Goal: Transaction & Acquisition: Purchase product/service

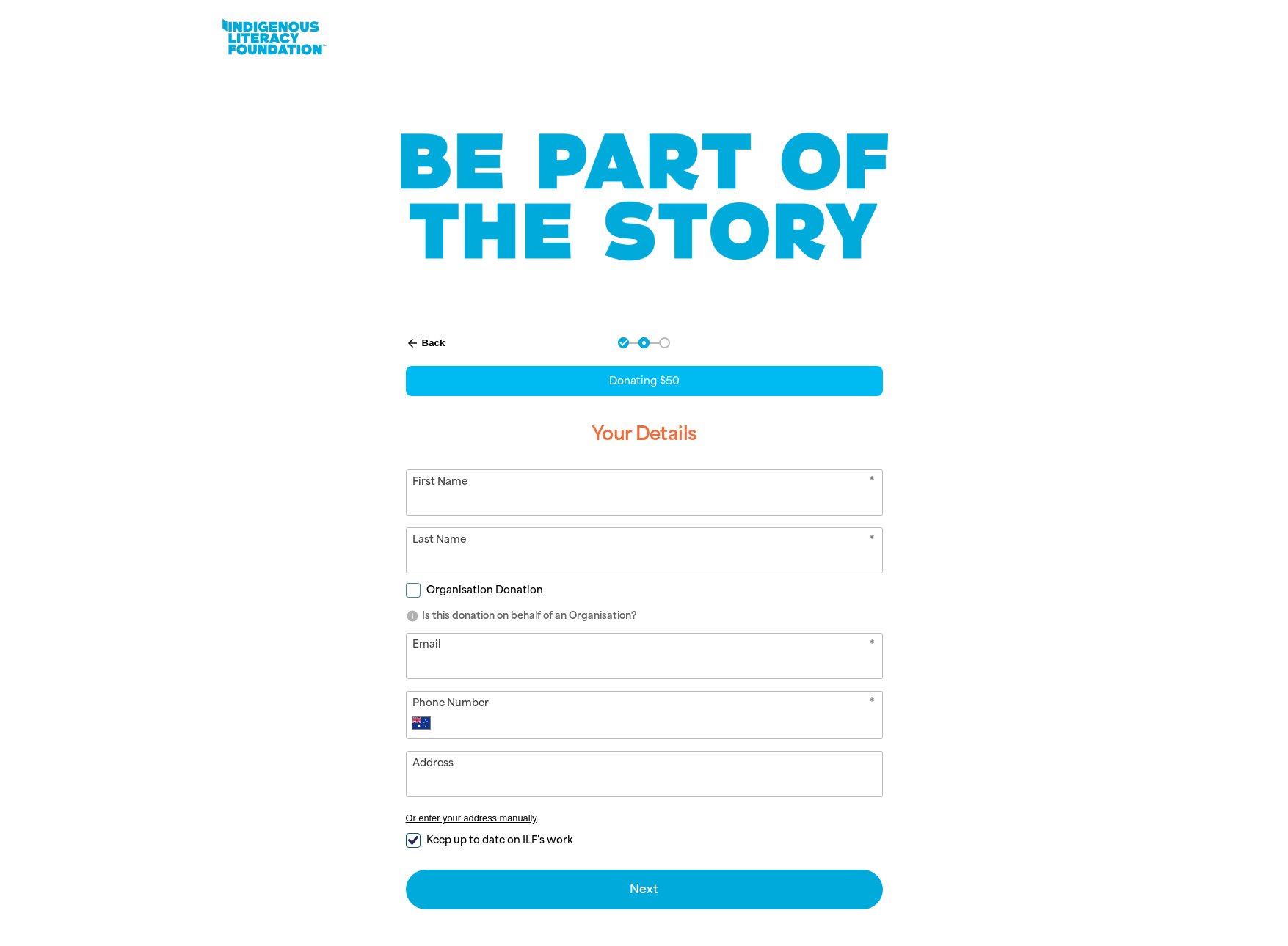
select select "AU"
click at [870, 501] on input "First Name" at bounding box center [644, 492] width 476 height 45
type input "[PERSON_NAME]"
type input "[EMAIL_ADDRESS][DOMAIN_NAME]"
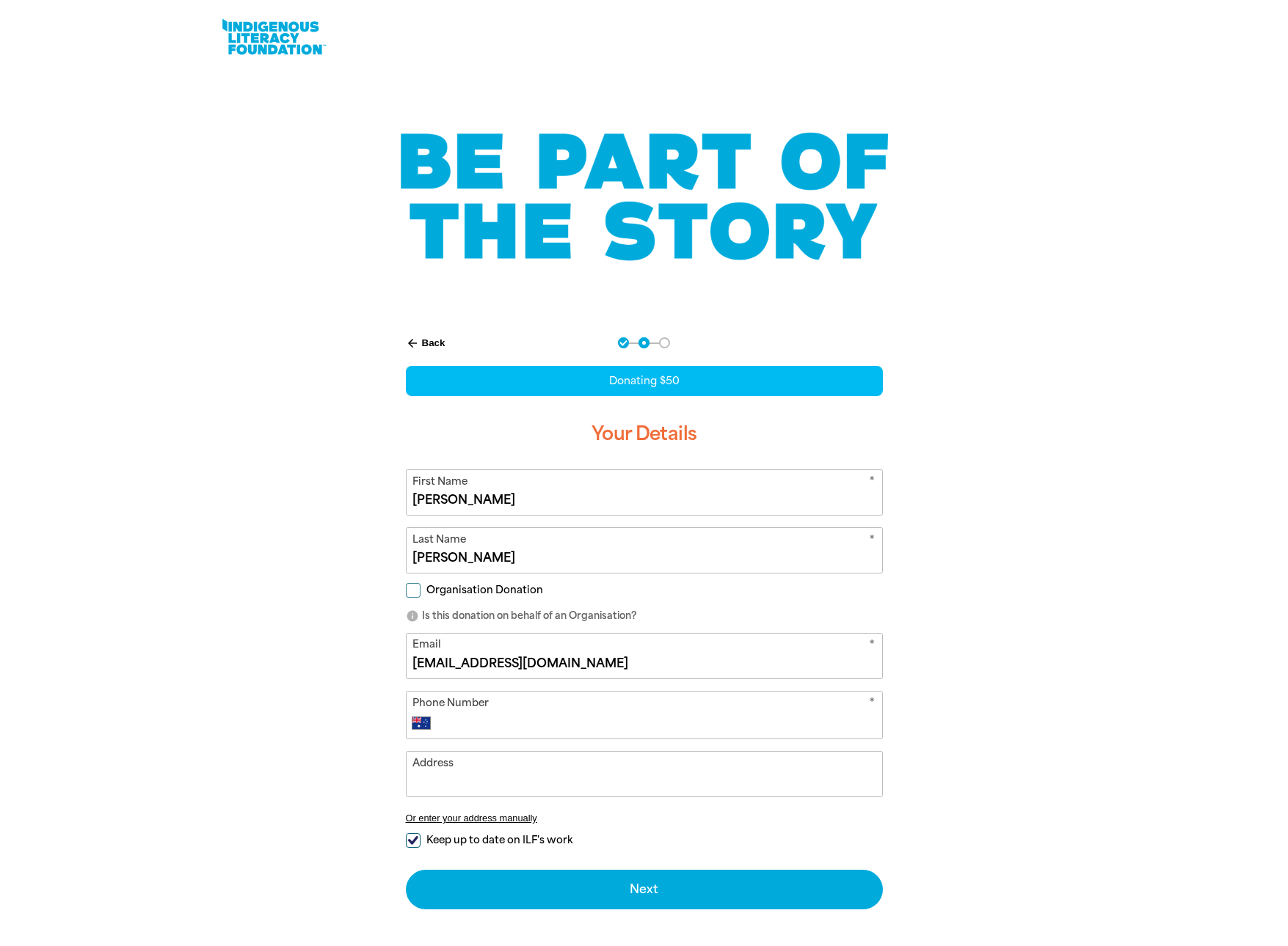
type input "0426 839 147"
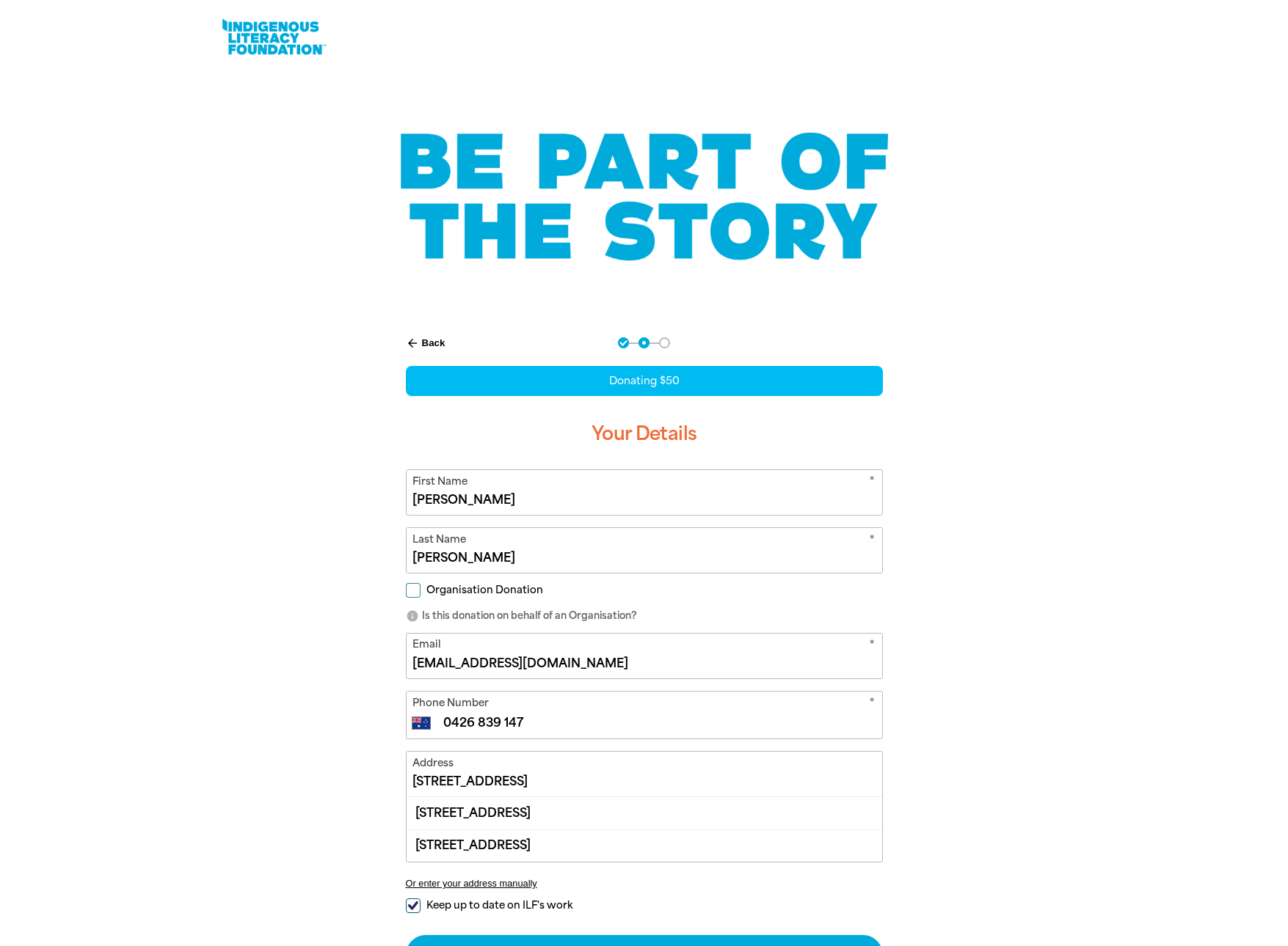
scroll to position [142, 0]
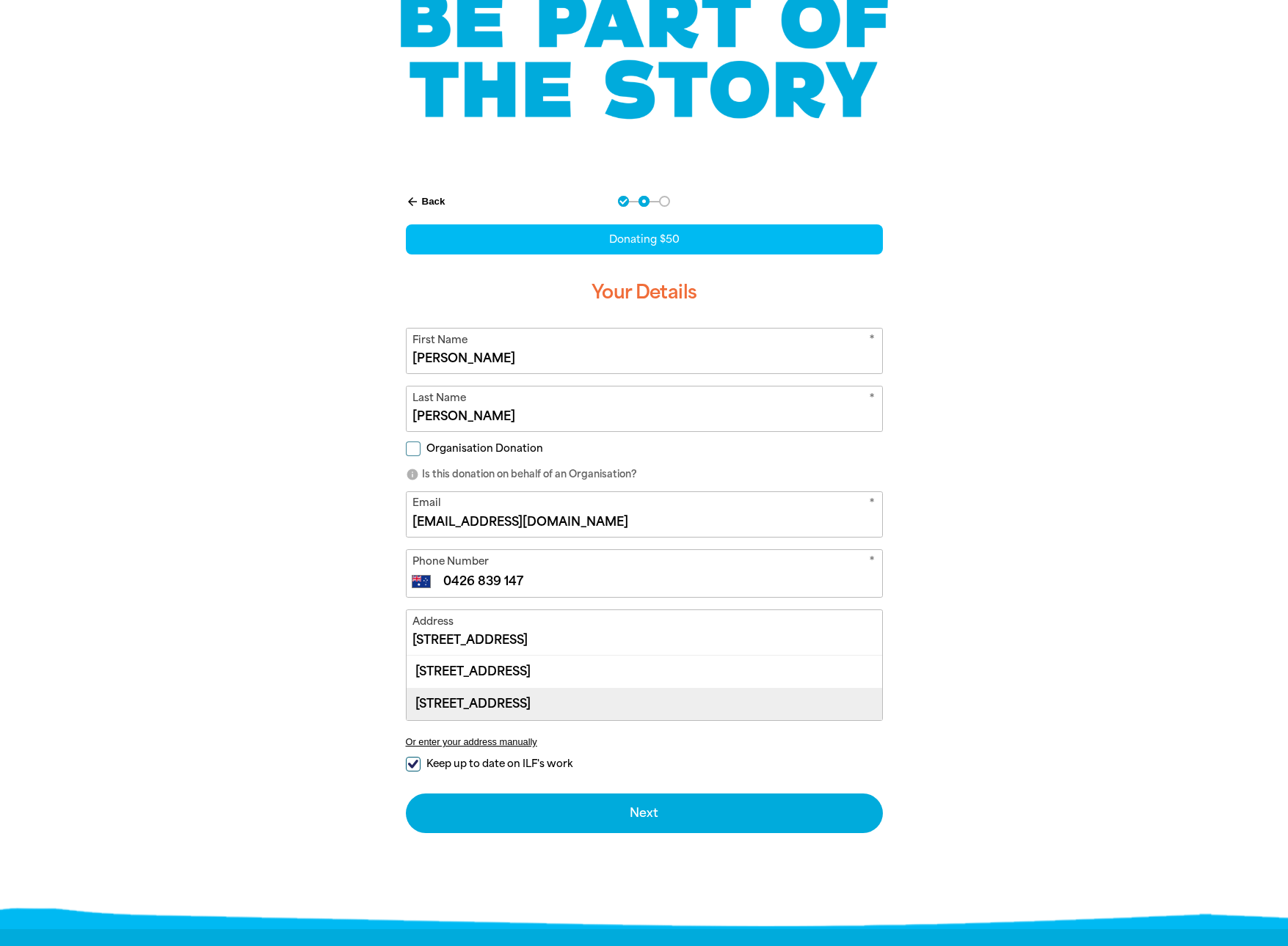
click at [625, 703] on div "[STREET_ADDRESS]" at bounding box center [644, 704] width 476 height 33
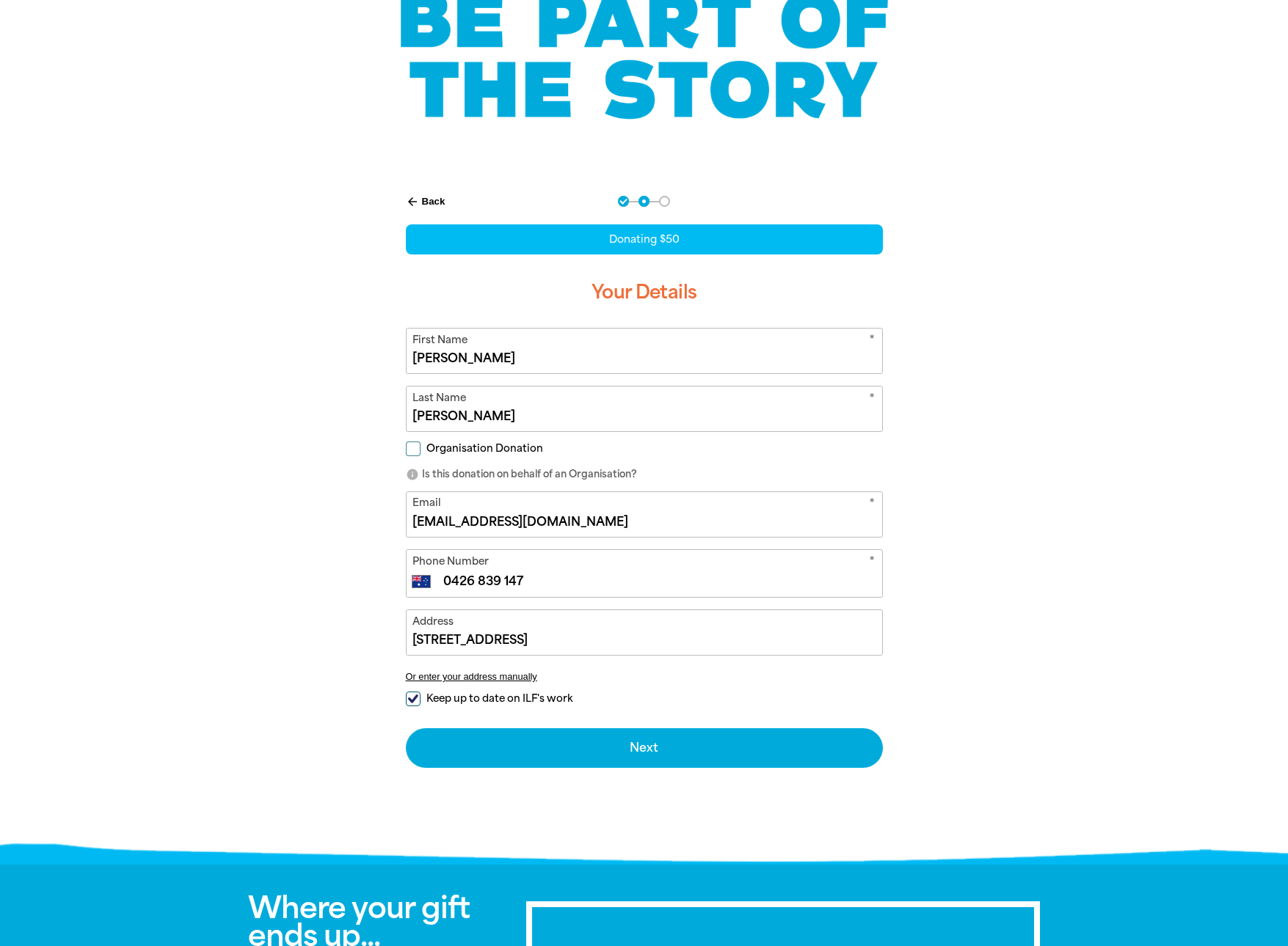
type input "[STREET_ADDRESS]"
click at [414, 696] on input "Keep up to date on ILF's work" at bounding box center [413, 699] width 15 height 15
checkbox input "false"
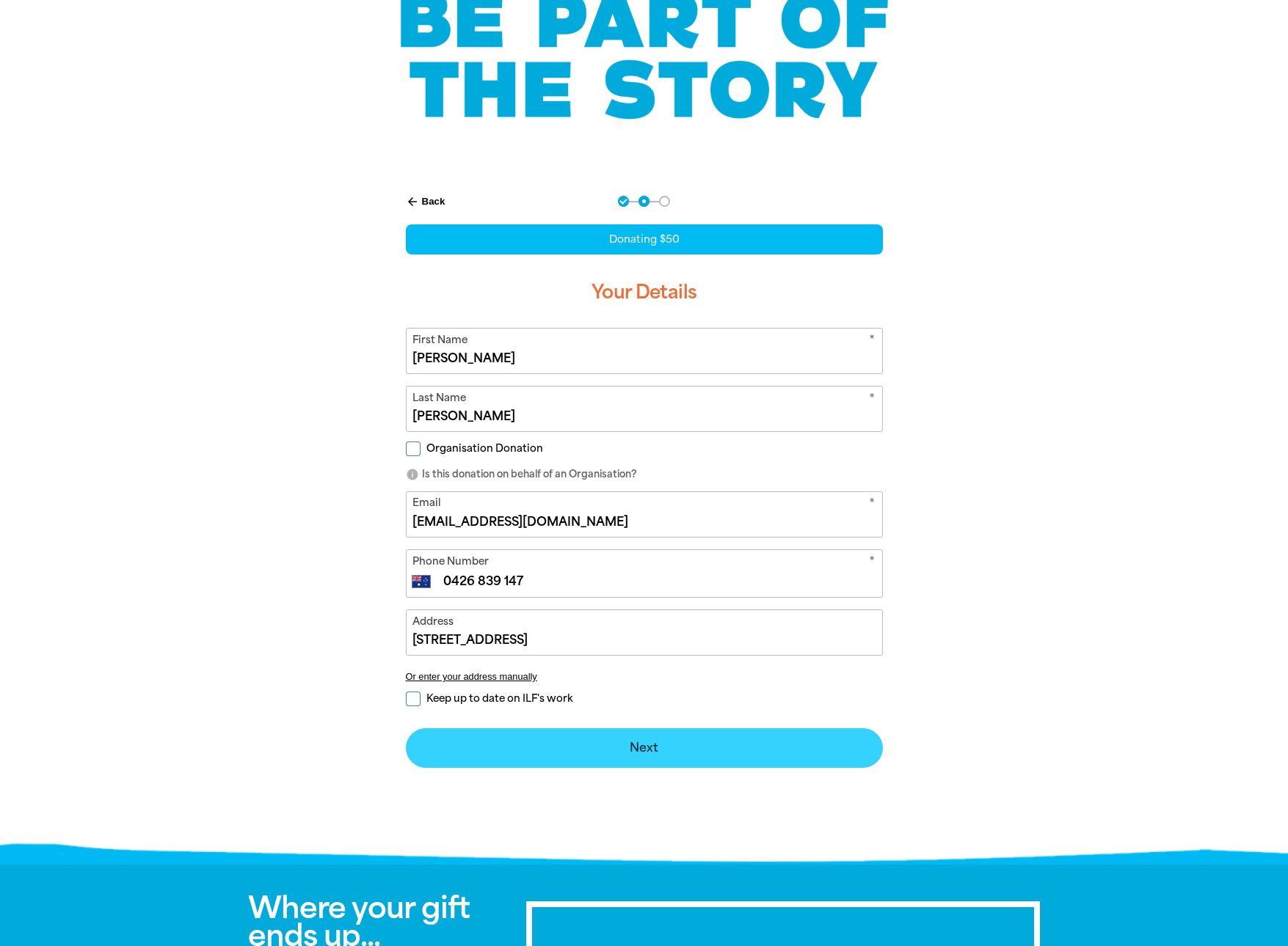
click at [595, 743] on button "Next chevron_right" at bounding box center [644, 748] width 477 height 40
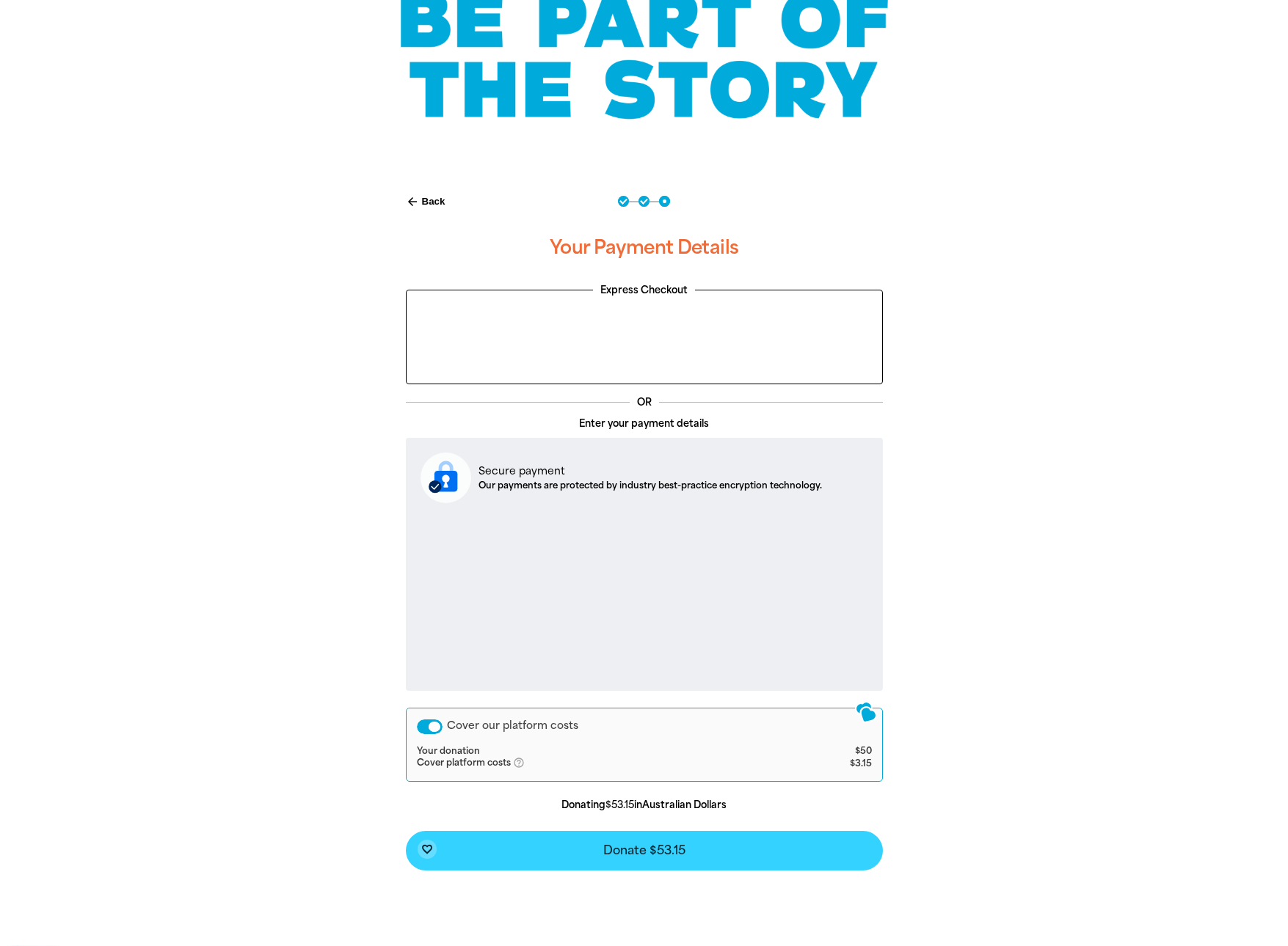
click at [631, 851] on span "Donate $53.15" at bounding box center [644, 851] width 82 height 12
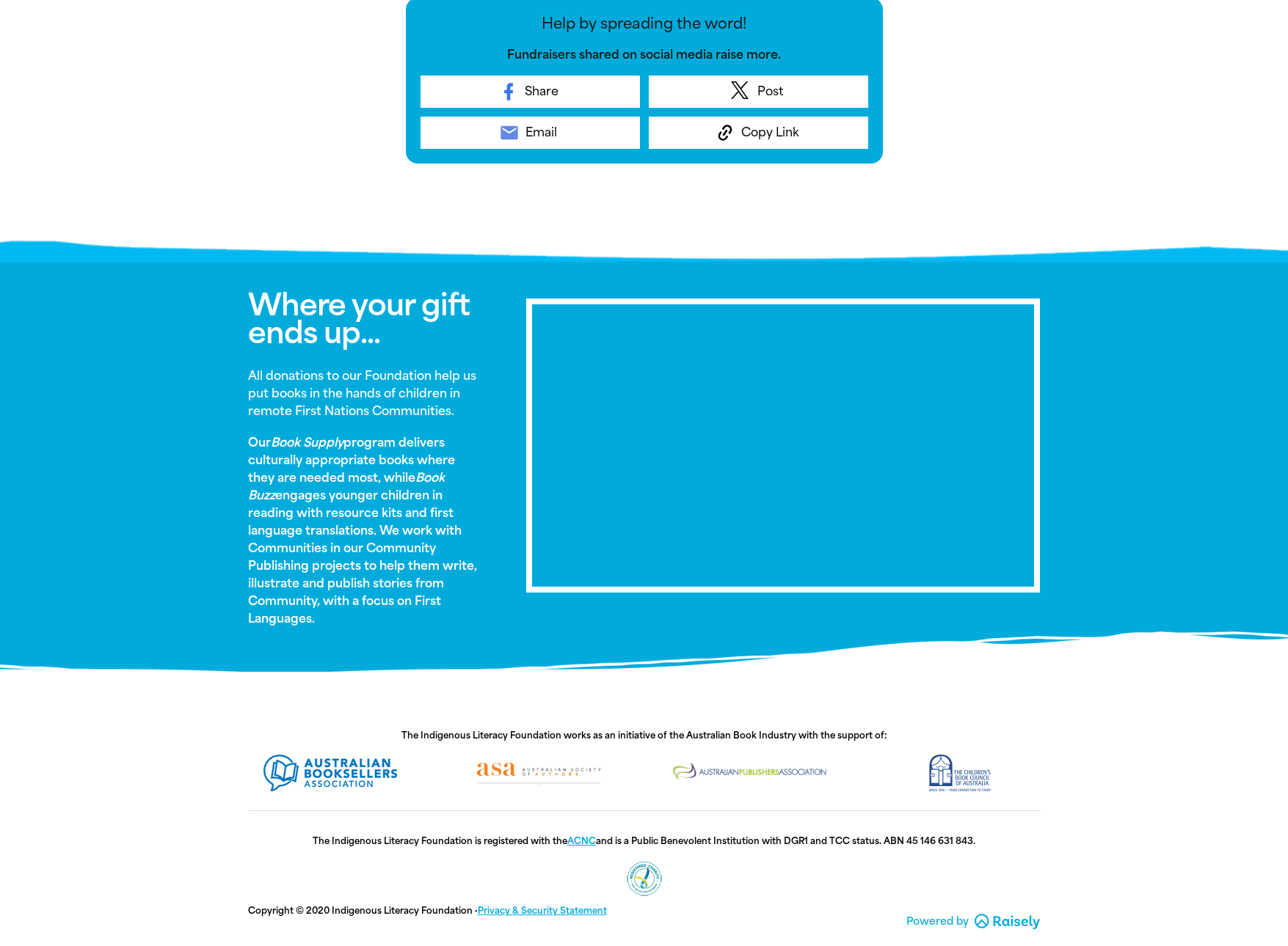
scroll to position [633, 0]
